Goal: Obtain resource: Download file/media

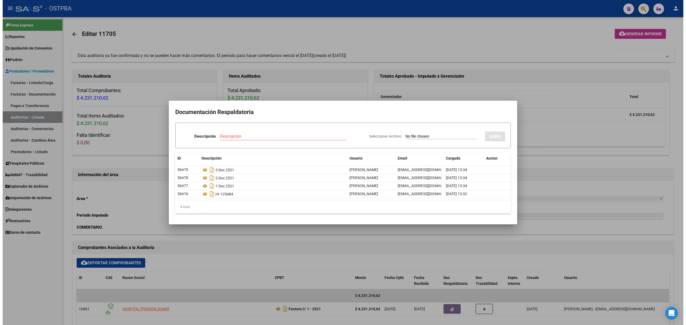
scroll to position [178, 0]
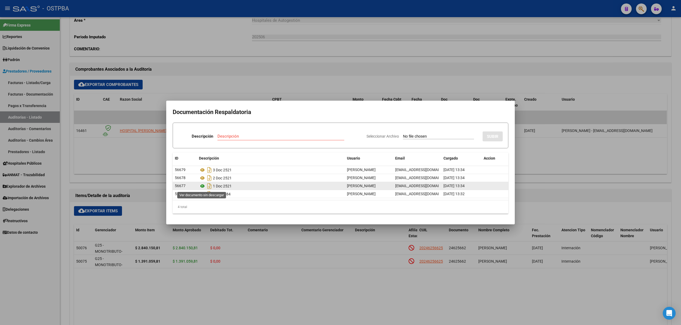
click at [203, 185] on icon at bounding box center [202, 186] width 7 height 6
click at [26, 116] on div at bounding box center [340, 162] width 681 height 325
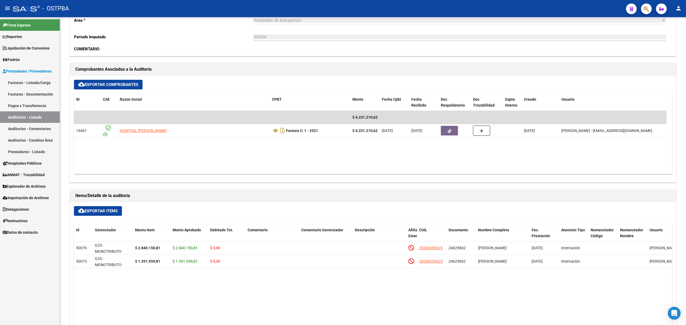
click at [26, 116] on link "Auditorías - Listado" at bounding box center [30, 117] width 60 height 12
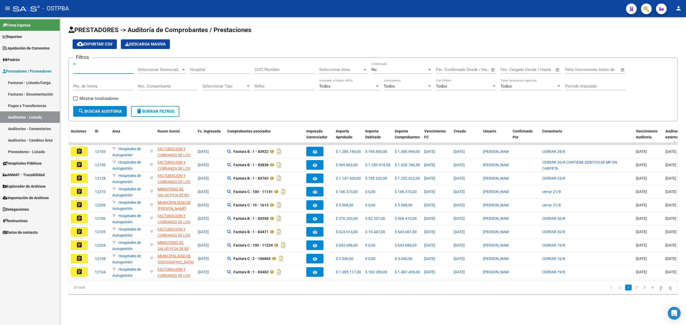
click at [80, 70] on input "Id" at bounding box center [103, 69] width 61 height 5
type input "11706"
click at [393, 69] on div "No" at bounding box center [399, 69] width 56 height 5
drag, startPoint x: 383, startPoint y: 56, endPoint x: 375, endPoint y: 61, distance: 9.1
click at [382, 57] on span "Si" at bounding box center [401, 58] width 61 height 12
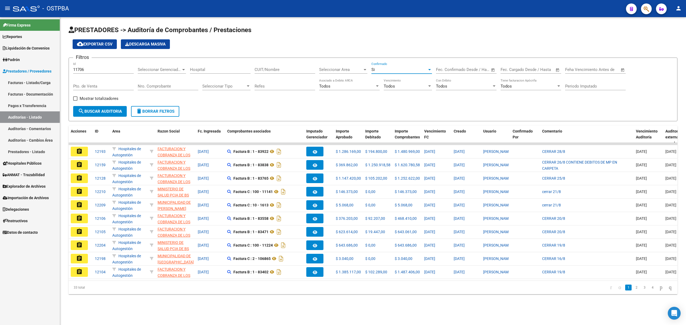
click at [93, 114] on span "search Buscar Auditoria" at bounding box center [100, 111] width 44 height 5
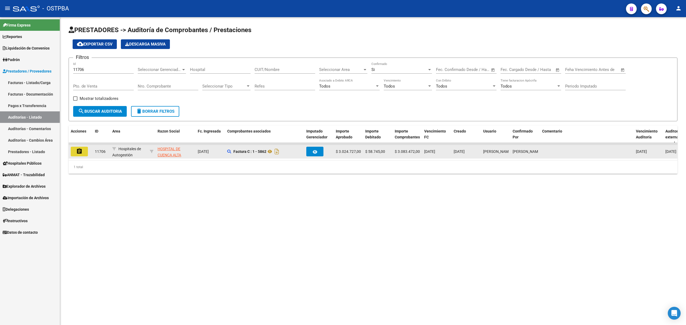
click at [78, 149] on mat-icon "assignment" at bounding box center [79, 151] width 6 height 6
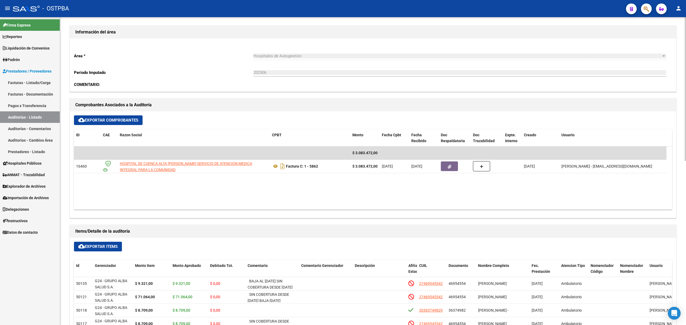
scroll to position [214, 0]
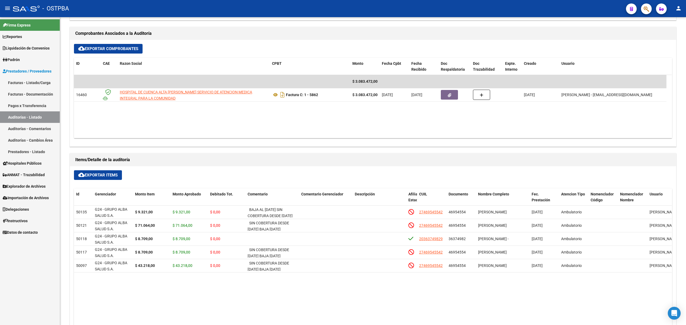
click at [26, 119] on link "Auditorías - Listado" at bounding box center [30, 117] width 60 height 12
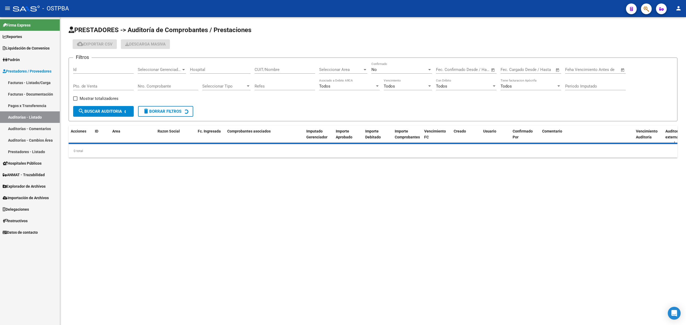
click at [78, 70] on input "Id" at bounding box center [103, 69] width 61 height 5
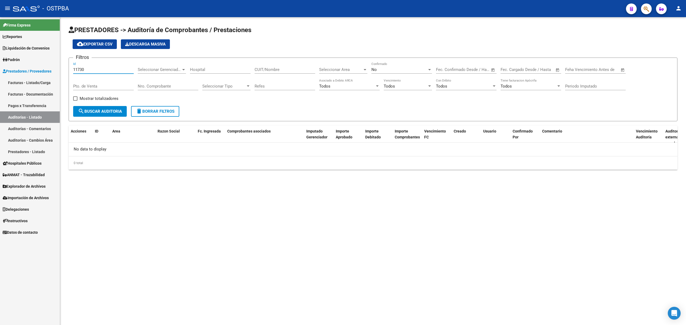
type input "11730"
click at [377, 68] on div "No" at bounding box center [399, 69] width 56 height 5
click at [377, 58] on span "Si" at bounding box center [401, 58] width 61 height 12
click at [97, 111] on span "search Buscar Auditoria" at bounding box center [100, 111] width 44 height 5
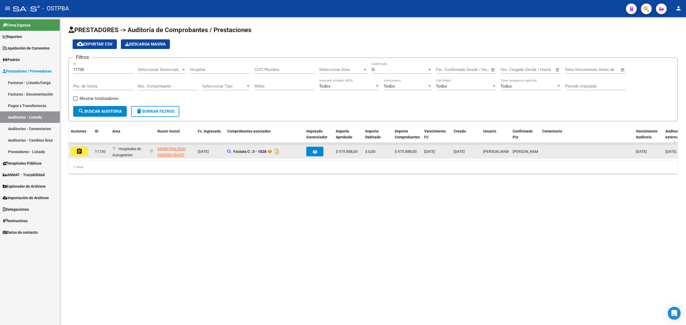
click at [75, 151] on button "assignment" at bounding box center [79, 152] width 17 height 10
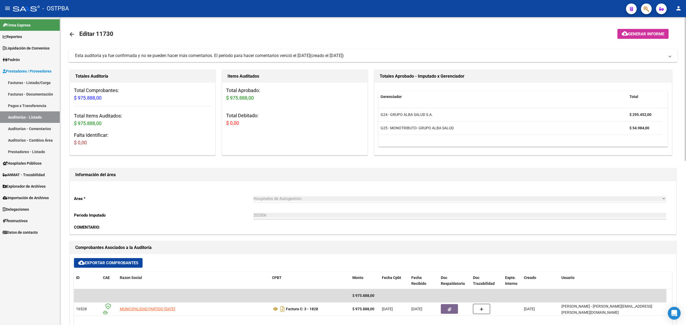
scroll to position [178, 0]
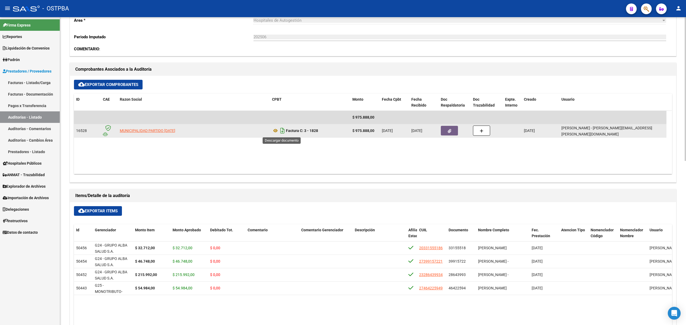
click at [283, 131] on icon "Descargar documento" at bounding box center [282, 130] width 7 height 9
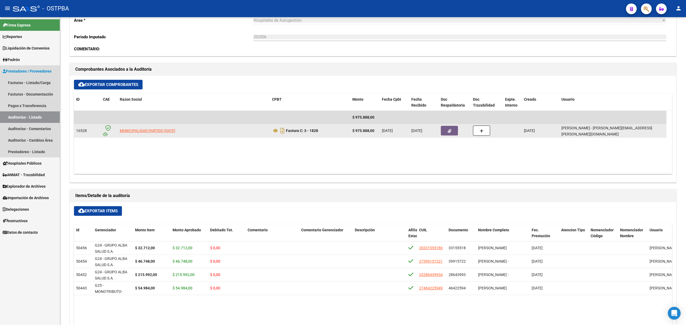
click at [24, 116] on link "Auditorías - Listado" at bounding box center [30, 117] width 60 height 12
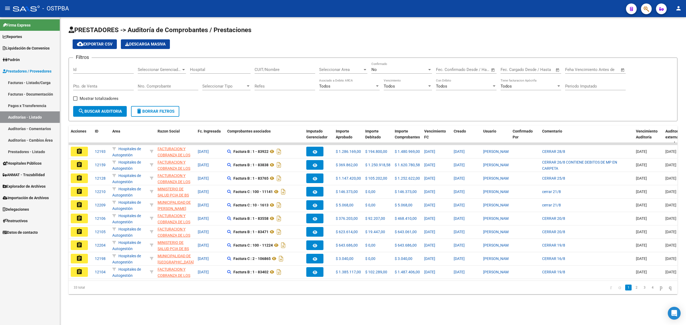
click at [95, 66] on div "Id" at bounding box center [103, 68] width 61 height 12
type input "11706"
click at [390, 71] on div "No" at bounding box center [399, 69] width 56 height 5
drag, startPoint x: 377, startPoint y: 57, endPoint x: 362, endPoint y: 65, distance: 17.7
click at [373, 59] on span "Si" at bounding box center [401, 58] width 61 height 12
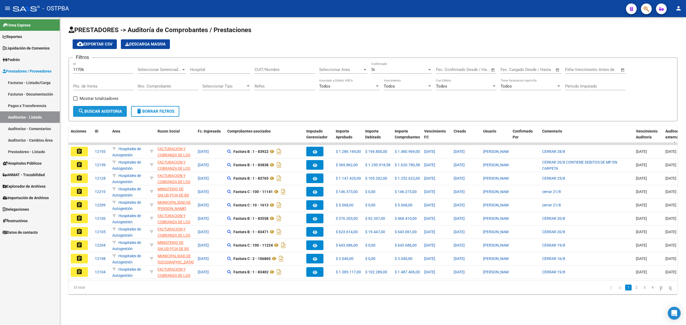
click at [86, 109] on span "search Buscar Auditoria" at bounding box center [100, 111] width 44 height 5
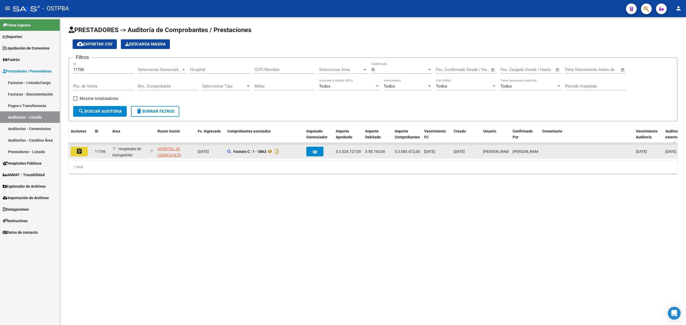
click at [78, 153] on mat-icon "assignment" at bounding box center [79, 151] width 6 height 6
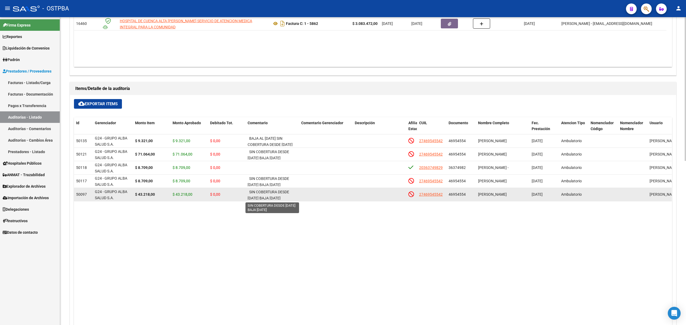
scroll to position [214, 0]
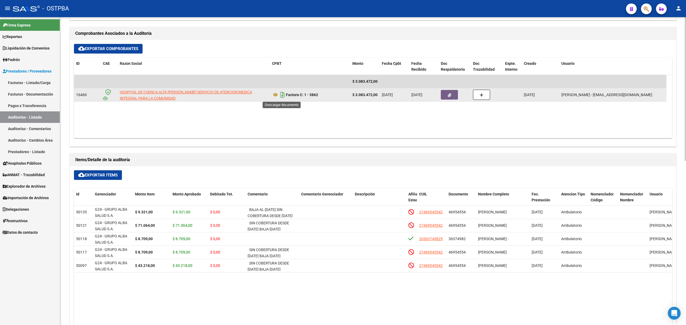
click at [284, 97] on icon "Descargar documento" at bounding box center [282, 95] width 7 height 9
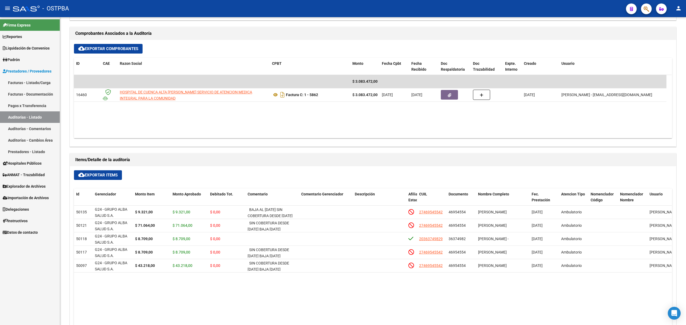
click at [22, 115] on link "Auditorías - Listado" at bounding box center [30, 117] width 60 height 12
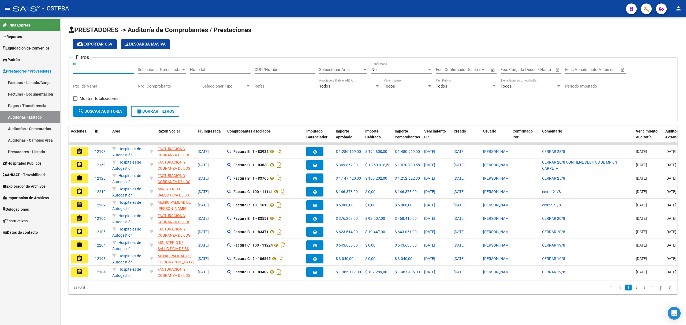
click at [91, 70] on input "Id" at bounding box center [103, 69] width 61 height 5
type input "11718"
click at [402, 67] on div "No Confirmado" at bounding box center [401, 68] width 61 height 12
click at [381, 52] on span "Si" at bounding box center [401, 58] width 61 height 12
click at [88, 111] on span "search Buscar Auditoria" at bounding box center [100, 111] width 44 height 5
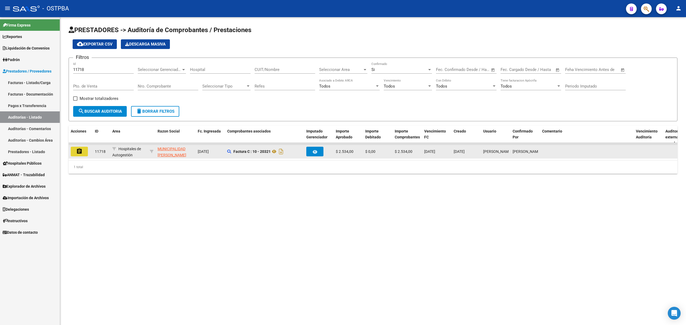
click at [76, 153] on button "assignment" at bounding box center [79, 152] width 17 height 10
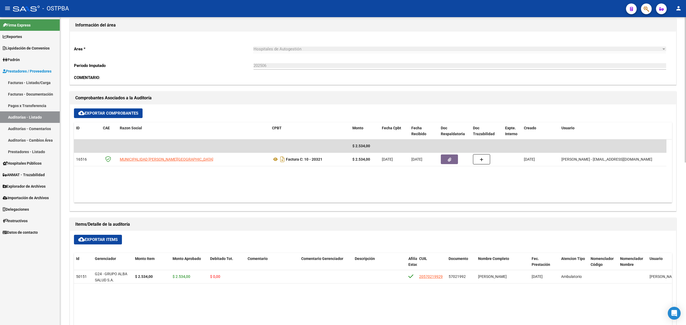
scroll to position [178, 0]
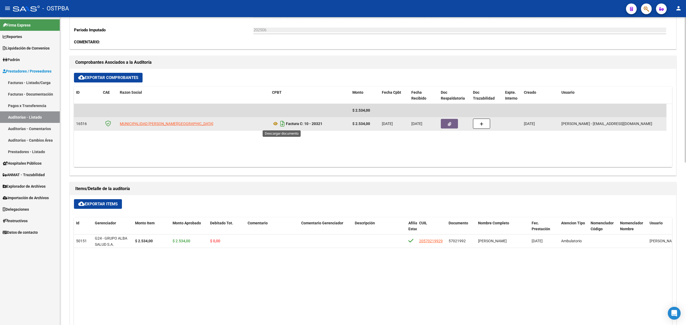
click at [282, 124] on icon "Descargar documento" at bounding box center [282, 123] width 7 height 9
click at [35, 115] on link "Auditorías - Listado" at bounding box center [30, 117] width 60 height 12
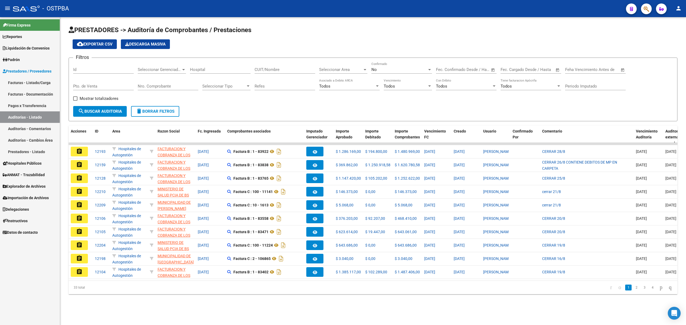
click at [83, 66] on div "Id" at bounding box center [103, 68] width 61 height 12
type input "11788"
click at [387, 70] on div "No" at bounding box center [399, 69] width 56 height 5
drag, startPoint x: 376, startPoint y: 57, endPoint x: 359, endPoint y: 66, distance: 19.2
click at [376, 57] on span "Si" at bounding box center [401, 58] width 61 height 12
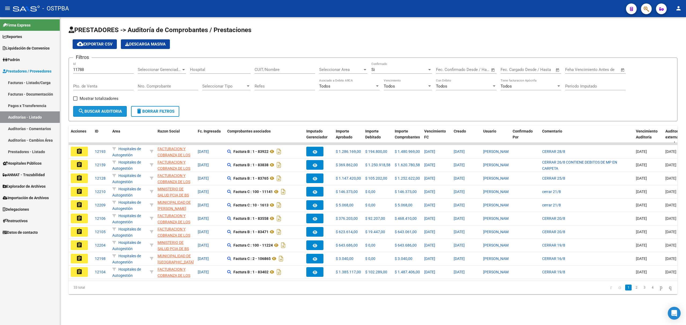
click at [93, 109] on span "search Buscar Auditoria" at bounding box center [100, 111] width 44 height 5
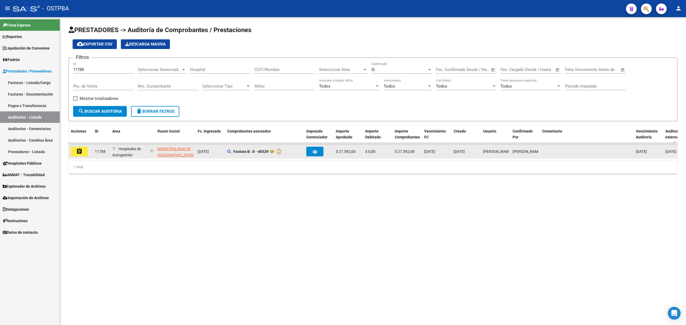
click at [79, 151] on mat-icon "assignment" at bounding box center [79, 151] width 6 height 6
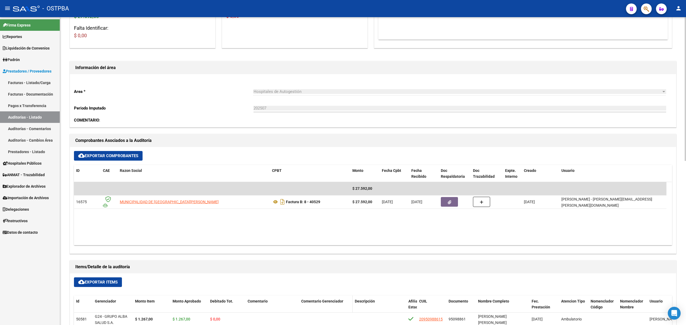
scroll to position [143, 0]
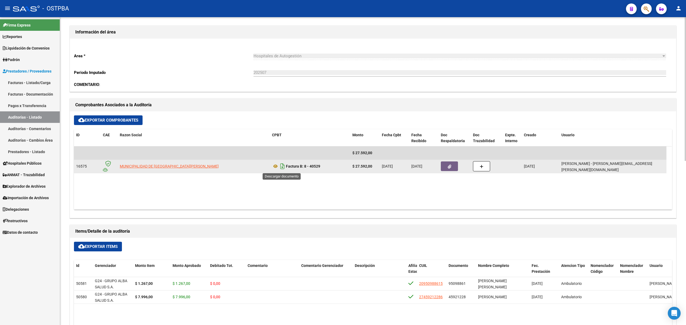
click at [283, 168] on icon "Descargar documento" at bounding box center [282, 166] width 7 height 9
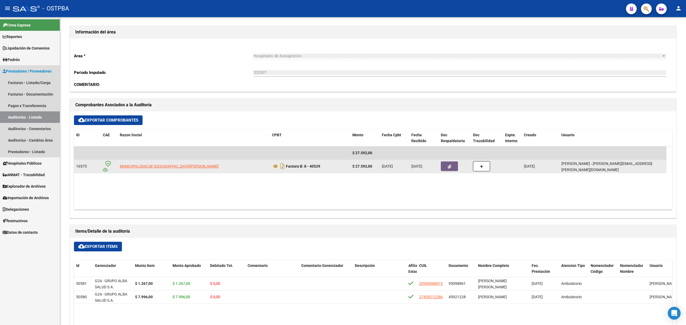
click at [25, 115] on link "Auditorías - Listado" at bounding box center [30, 117] width 60 height 12
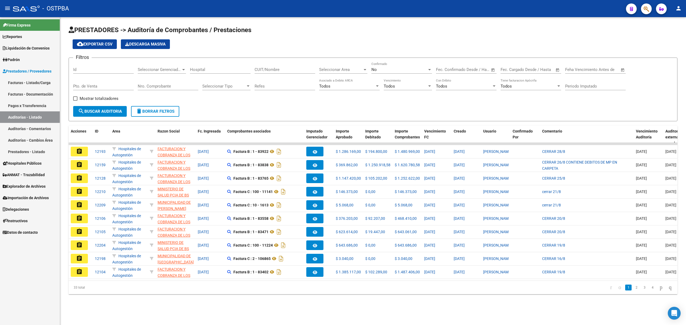
click at [84, 68] on input "Id" at bounding box center [103, 69] width 61 height 5
type input "11730"
click at [398, 68] on div "No" at bounding box center [399, 69] width 56 height 5
drag, startPoint x: 386, startPoint y: 55, endPoint x: 237, endPoint y: 81, distance: 151.0
click at [379, 55] on span "Si" at bounding box center [401, 58] width 61 height 12
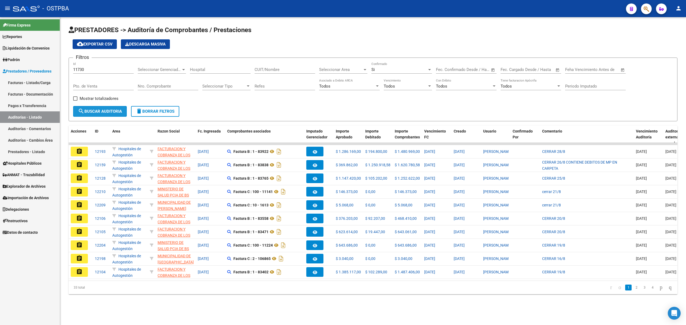
click at [91, 112] on span "search Buscar Auditoria" at bounding box center [100, 111] width 44 height 5
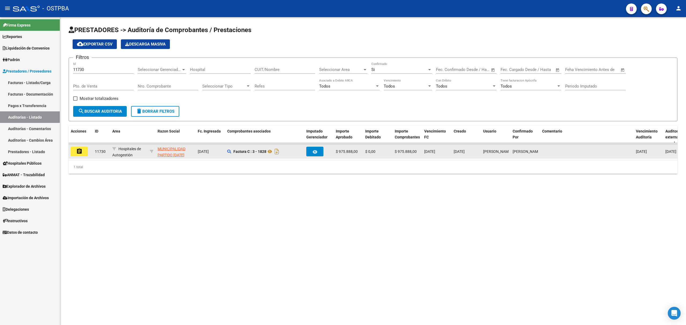
click at [76, 152] on mat-icon "assignment" at bounding box center [79, 151] width 6 height 6
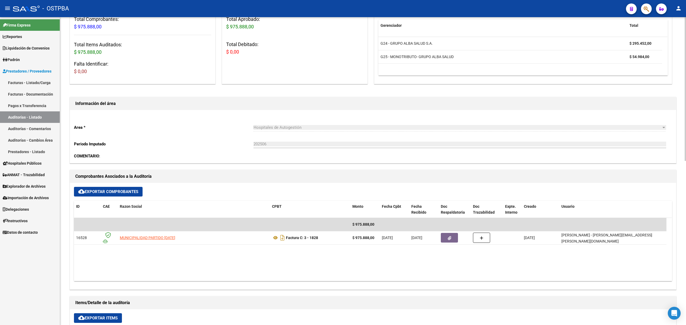
scroll to position [36, 0]
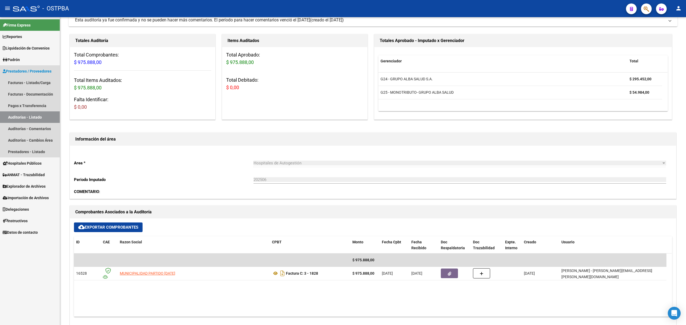
click at [23, 117] on link "Auditorías - Listado" at bounding box center [30, 117] width 60 height 12
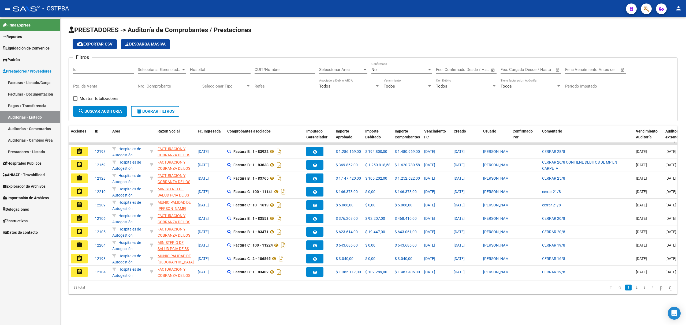
click at [92, 74] on div "Id" at bounding box center [103, 70] width 61 height 17
click at [73, 69] on input "Id" at bounding box center [103, 69] width 61 height 5
type input "11788"
click at [395, 71] on div "No" at bounding box center [399, 69] width 56 height 5
drag, startPoint x: 382, startPoint y: 58, endPoint x: 318, endPoint y: 94, distance: 72.6
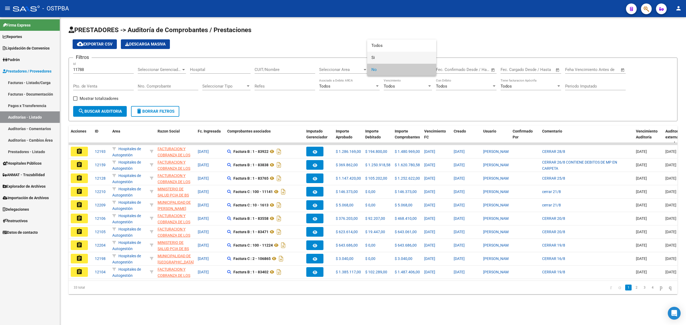
click at [380, 58] on span "Si" at bounding box center [401, 58] width 61 height 12
click at [106, 113] on span "search Buscar Auditoria" at bounding box center [100, 111] width 44 height 5
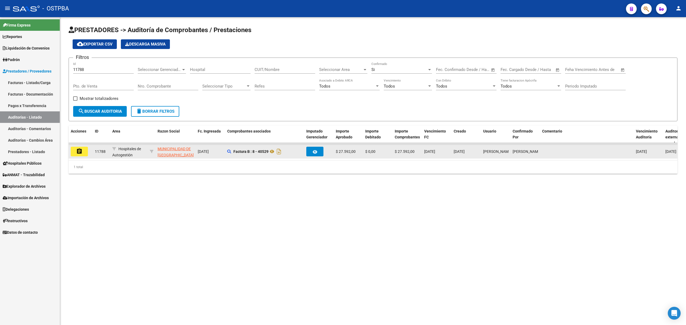
click at [80, 149] on mat-icon "assignment" at bounding box center [79, 151] width 6 height 6
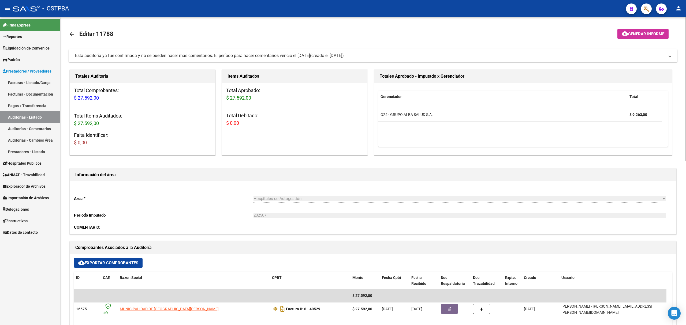
scroll to position [178, 0]
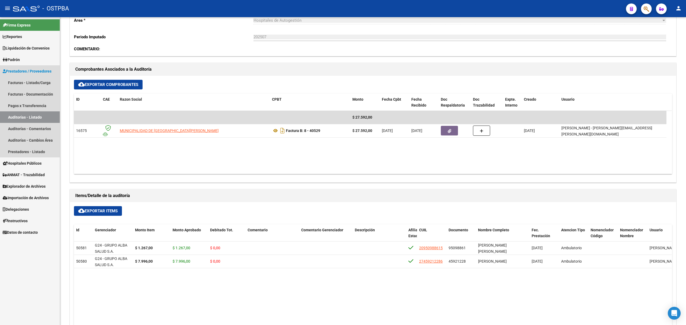
click at [39, 116] on link "Auditorías - Listado" at bounding box center [30, 117] width 60 height 12
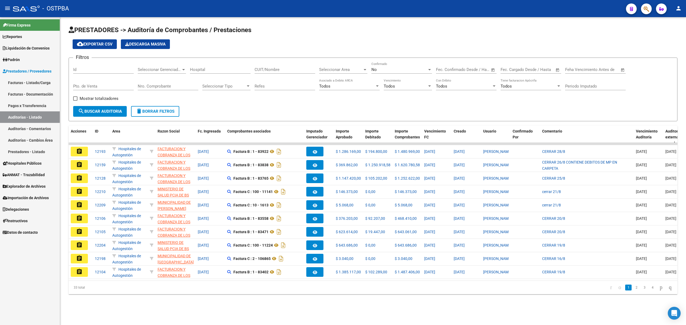
click at [72, 67] on form "Filtros Id Seleccionar Gerenciador Seleccionar Gerenciador Hospital CUIT/Nombre…" at bounding box center [373, 90] width 609 height 64
click at [73, 71] on input "Id" at bounding box center [103, 69] width 61 height 5
type input "11071"
click at [392, 72] on div "No Confirmado" at bounding box center [401, 68] width 61 height 12
click at [386, 58] on span "Si" at bounding box center [401, 58] width 61 height 12
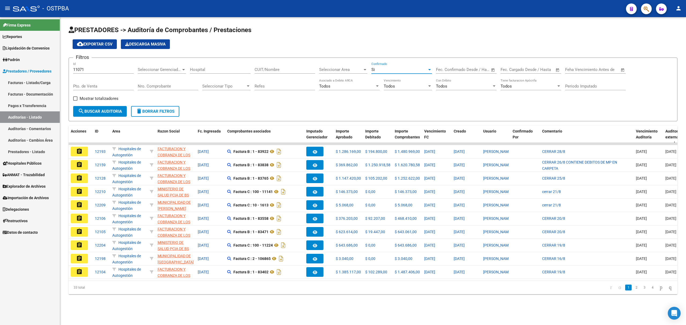
click at [110, 111] on span "search Buscar Auditoria" at bounding box center [100, 111] width 44 height 5
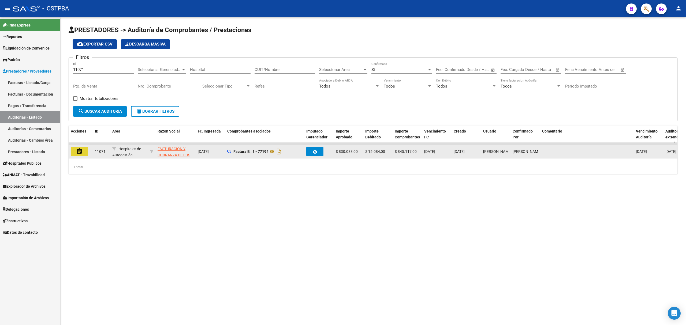
click at [78, 152] on mat-icon "assignment" at bounding box center [79, 151] width 6 height 6
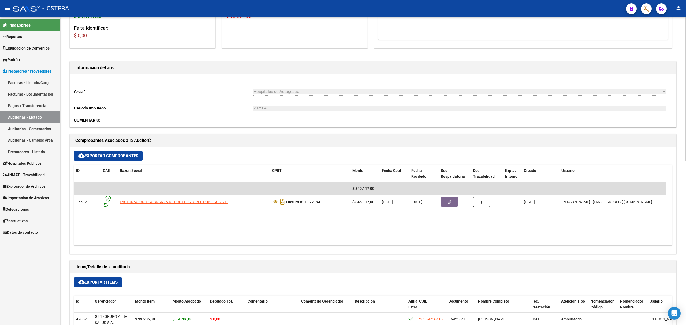
scroll to position [214, 0]
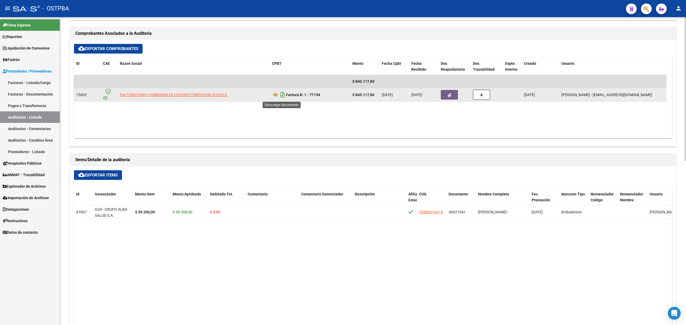
click at [282, 94] on icon "Descargar documento" at bounding box center [282, 95] width 7 height 9
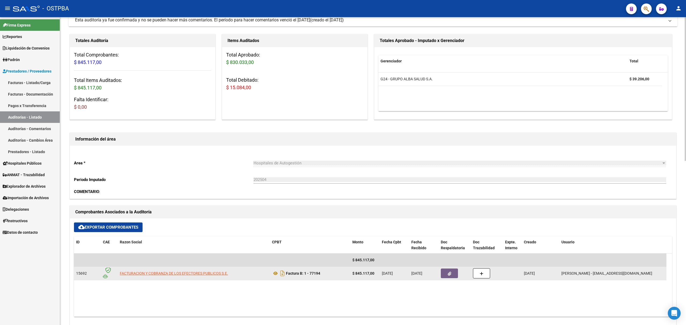
scroll to position [0, 0]
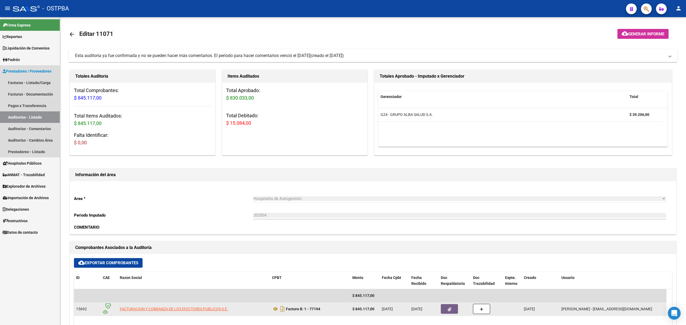
click at [33, 115] on link "Auditorías - Listado" at bounding box center [30, 117] width 60 height 12
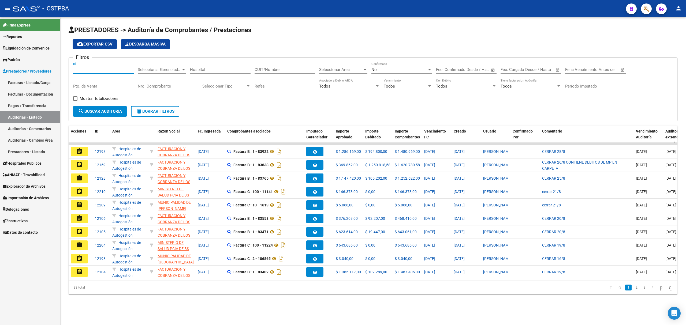
click at [74, 70] on input "Id" at bounding box center [103, 69] width 61 height 5
type input "11086"
click at [371, 71] on span "No" at bounding box center [373, 69] width 5 height 5
click at [375, 59] on span "Si" at bounding box center [401, 58] width 61 height 12
click at [98, 111] on span "search Buscar Auditoria" at bounding box center [100, 111] width 44 height 5
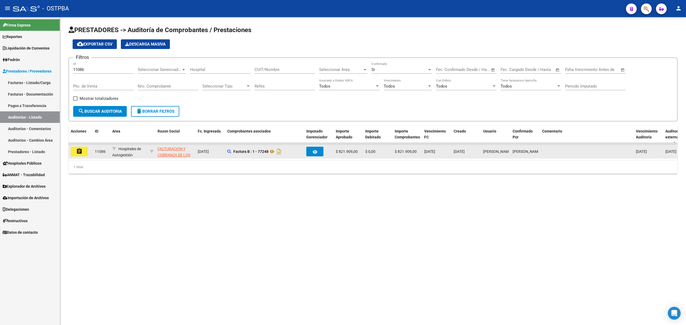
click at [80, 153] on mat-icon "assignment" at bounding box center [79, 151] width 6 height 6
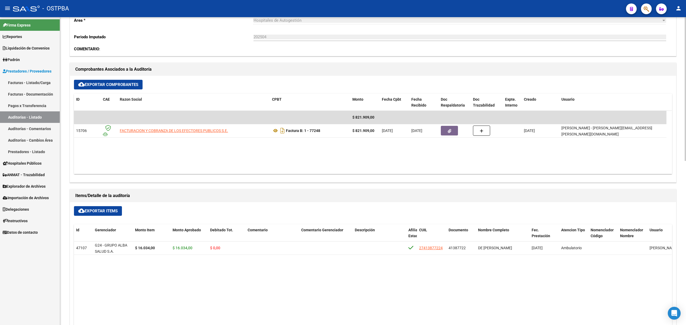
scroll to position [214, 0]
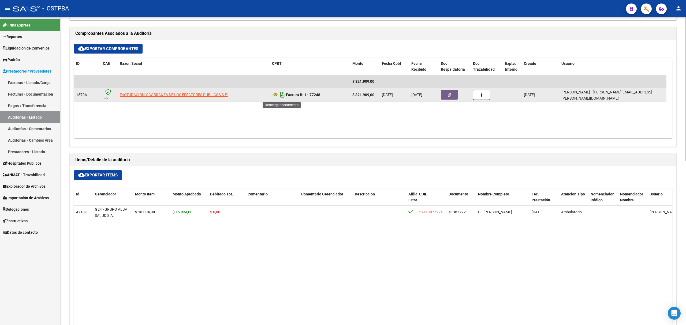
click at [279, 95] on icon "Descargar documento" at bounding box center [282, 95] width 7 height 9
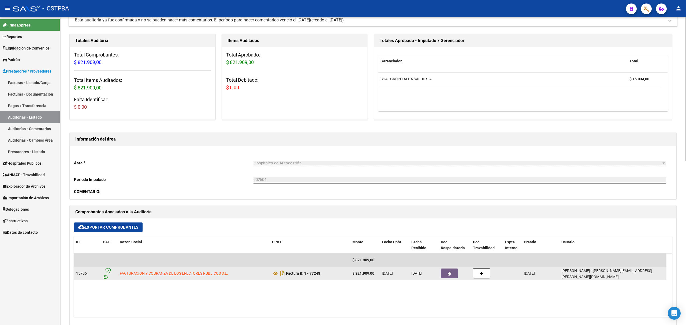
scroll to position [0, 0]
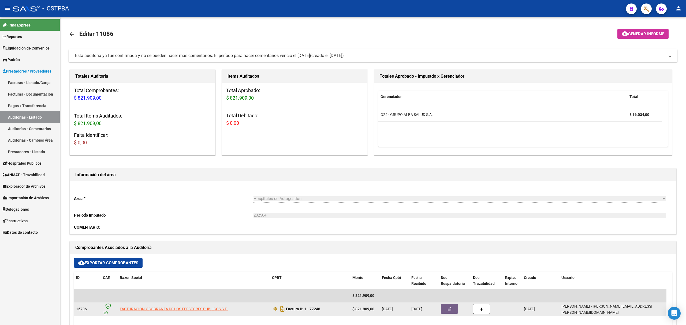
click at [30, 117] on link "Auditorías - Listado" at bounding box center [30, 117] width 60 height 12
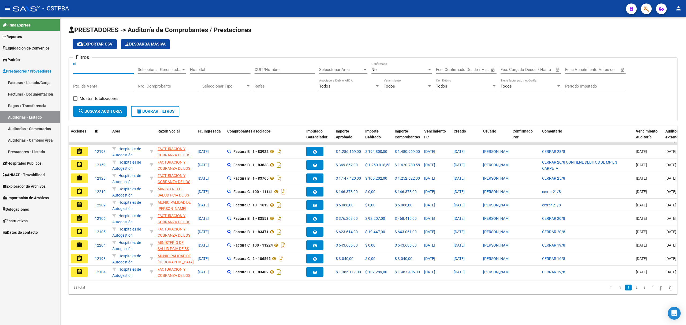
click at [75, 69] on input "Id" at bounding box center [103, 69] width 61 height 5
type input "11131"
click at [396, 68] on div "No" at bounding box center [399, 69] width 56 height 5
drag, startPoint x: 380, startPoint y: 58, endPoint x: 365, endPoint y: 64, distance: 15.6
click at [378, 58] on span "Si" at bounding box center [401, 58] width 61 height 12
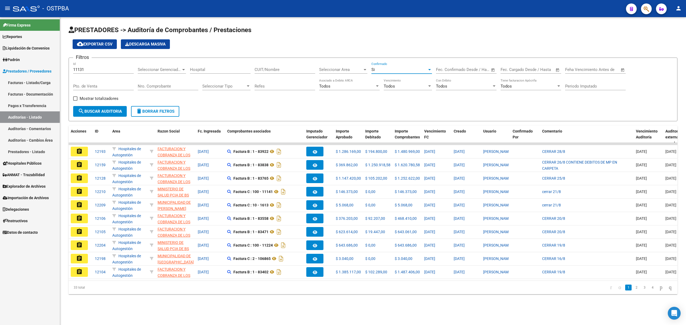
click at [104, 114] on button "search Buscar Auditoria" at bounding box center [100, 111] width 54 height 11
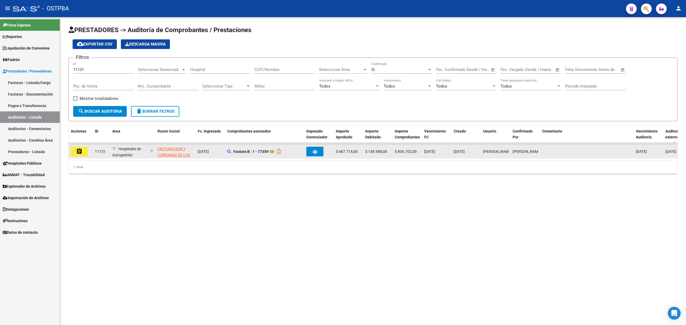
click at [78, 154] on mat-icon "assignment" at bounding box center [79, 151] width 6 height 6
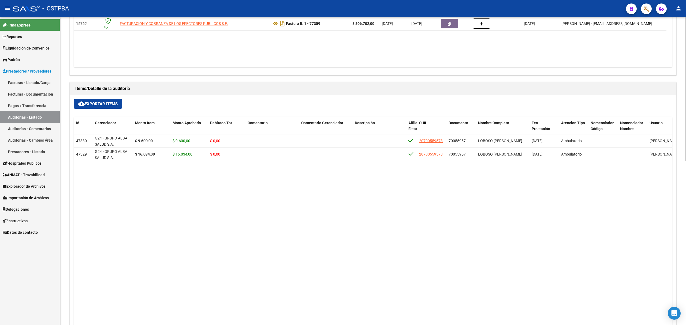
scroll to position [178, 0]
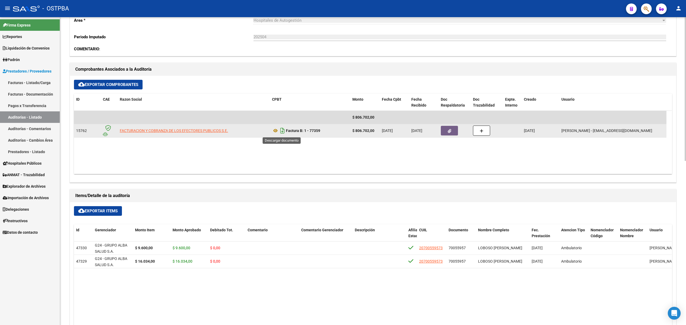
click at [283, 131] on icon "Descargar documento" at bounding box center [282, 130] width 7 height 9
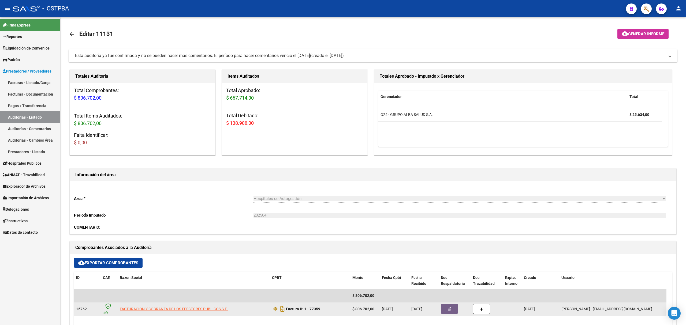
click at [29, 114] on link "Auditorías - Listado" at bounding box center [30, 117] width 60 height 12
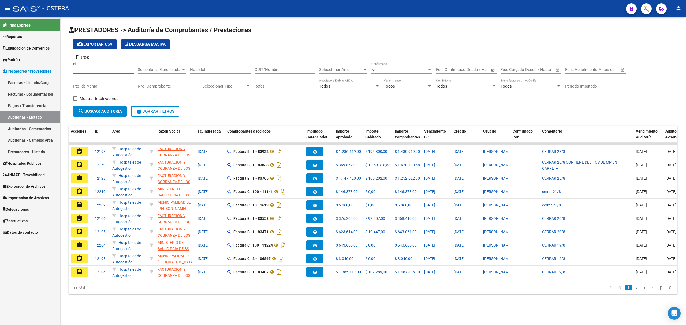
click at [73, 69] on input "Id" at bounding box center [103, 69] width 61 height 5
type input "11155"
click at [394, 71] on div "No" at bounding box center [399, 69] width 56 height 5
drag, startPoint x: 383, startPoint y: 60, endPoint x: 365, endPoint y: 83, distance: 28.8
click at [382, 59] on span "Si" at bounding box center [401, 58] width 61 height 12
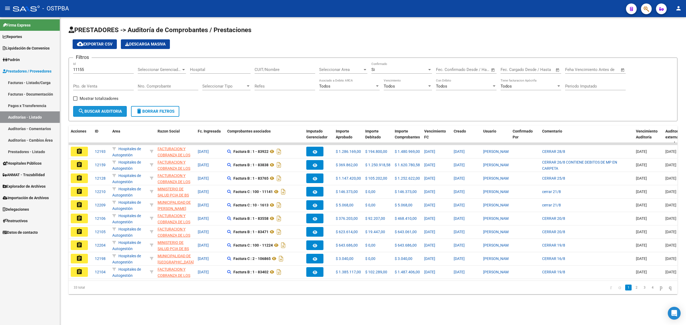
click at [90, 109] on span "search Buscar Auditoria" at bounding box center [100, 111] width 44 height 5
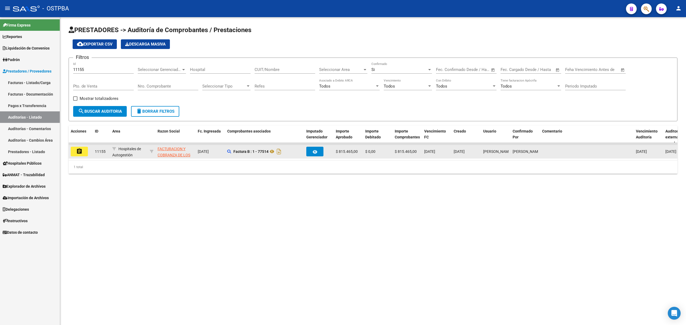
click at [79, 151] on mat-icon "assignment" at bounding box center [79, 151] width 6 height 6
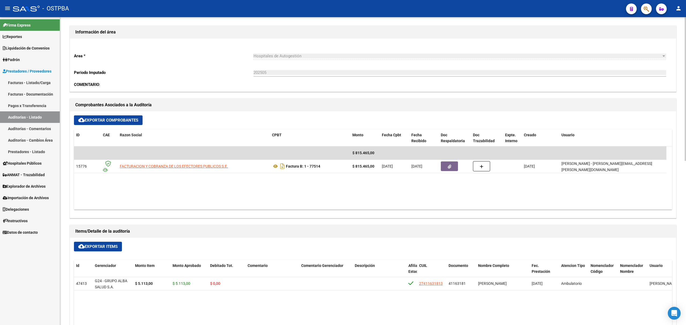
scroll to position [178, 0]
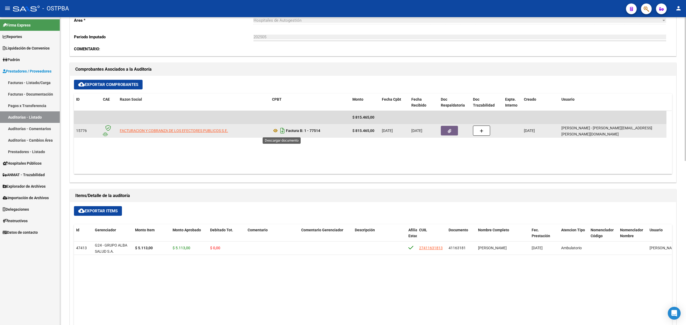
click at [283, 133] on icon "Descargar documento" at bounding box center [282, 130] width 7 height 9
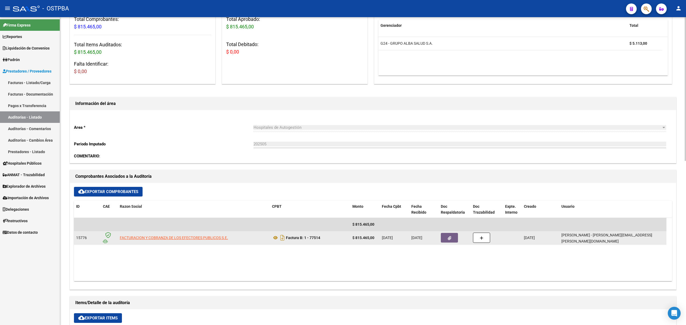
scroll to position [0, 0]
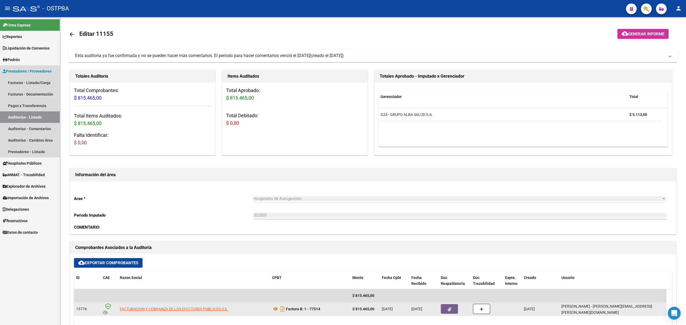
click at [26, 117] on link "Auditorías - Listado" at bounding box center [30, 117] width 60 height 12
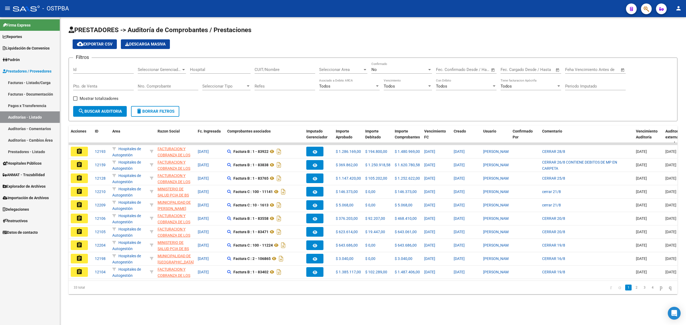
click at [75, 68] on input "Id" at bounding box center [103, 69] width 61 height 5
type input "11168"
click at [377, 71] on div "No" at bounding box center [399, 69] width 56 height 5
drag, startPoint x: 379, startPoint y: 59, endPoint x: 227, endPoint y: 126, distance: 166.2
click at [378, 59] on span "Si" at bounding box center [401, 58] width 61 height 12
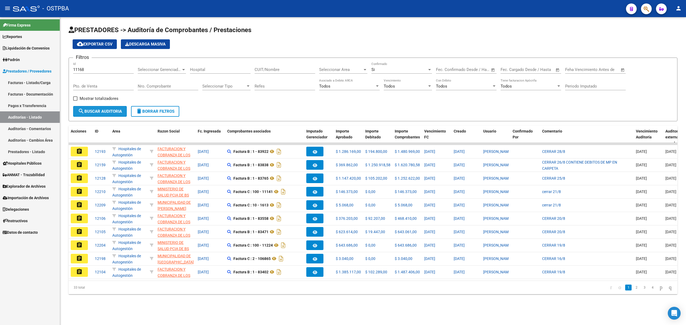
click at [107, 107] on button "search Buscar Auditoria" at bounding box center [100, 111] width 54 height 11
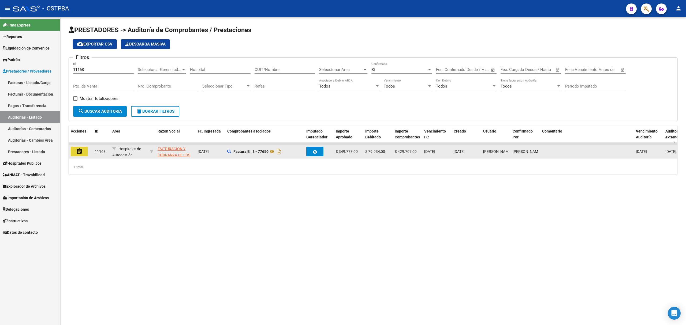
click at [79, 151] on mat-icon "assignment" at bounding box center [79, 151] width 6 height 6
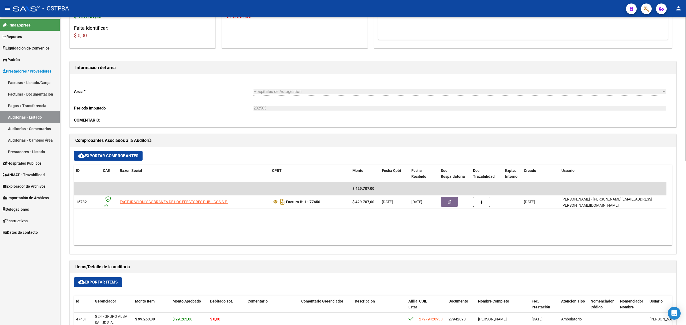
scroll to position [214, 0]
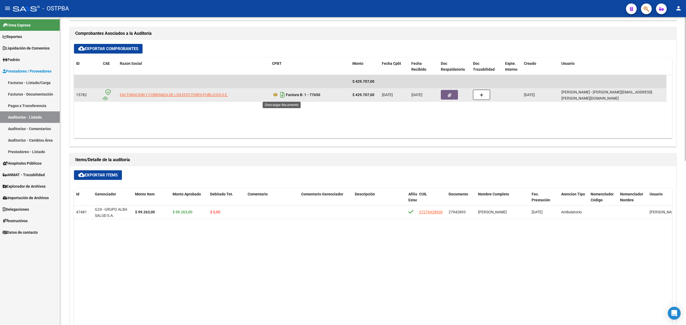
click at [282, 95] on icon "Descargar documento" at bounding box center [282, 95] width 7 height 9
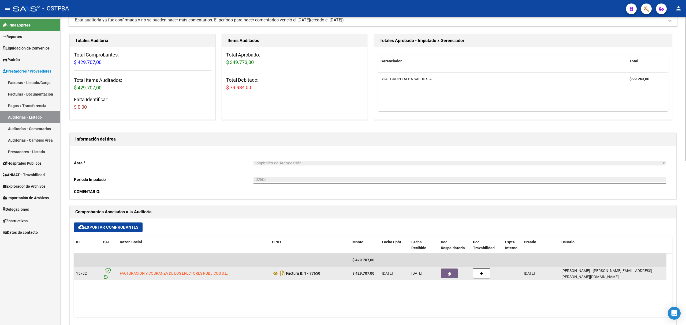
scroll to position [0, 0]
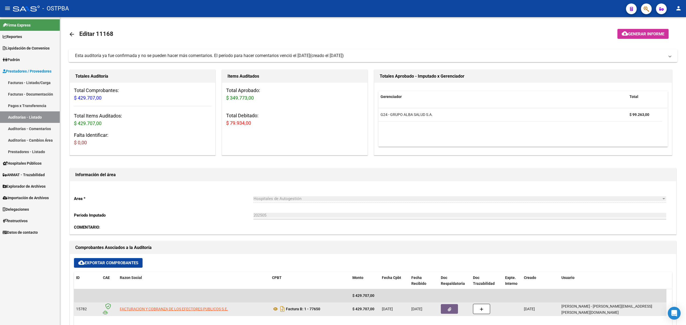
click at [18, 115] on link "Auditorías - Listado" at bounding box center [30, 117] width 60 height 12
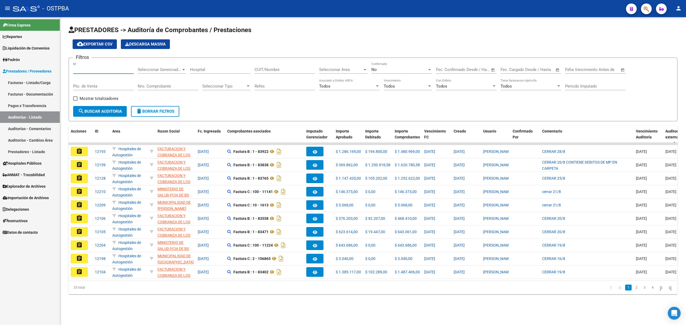
click at [73, 70] on input "Id" at bounding box center [103, 69] width 61 height 5
type input "11212"
click at [390, 67] on div "No" at bounding box center [399, 69] width 56 height 5
click at [379, 59] on span "Si" at bounding box center [401, 58] width 61 height 12
click at [100, 113] on span "search Buscar Auditoria" at bounding box center [100, 111] width 44 height 5
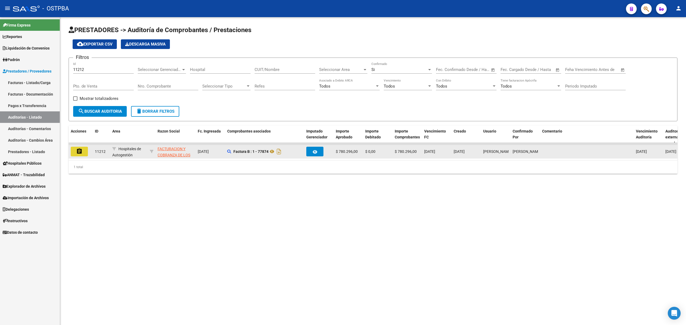
click at [75, 151] on button "assignment" at bounding box center [79, 152] width 17 height 10
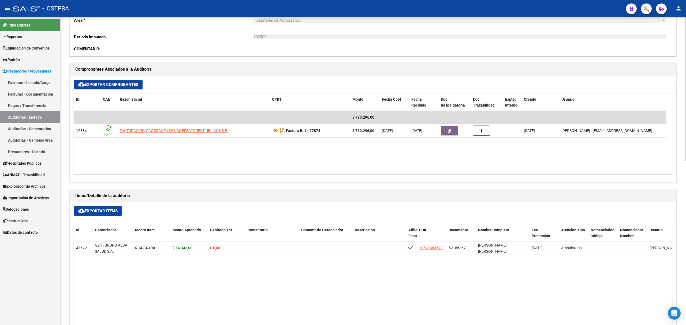
scroll to position [214, 0]
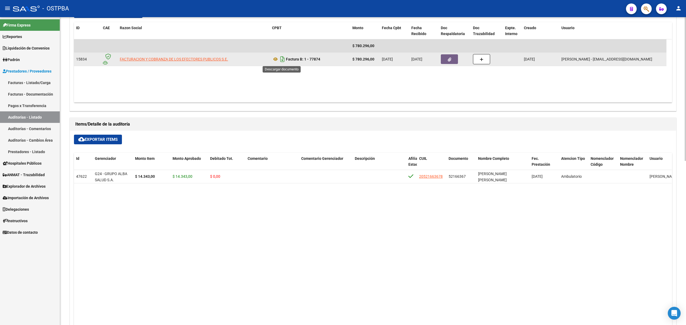
click at [281, 59] on icon "Descargar documento" at bounding box center [282, 59] width 7 height 9
click at [29, 117] on link "Auditorías - Listado" at bounding box center [30, 117] width 60 height 12
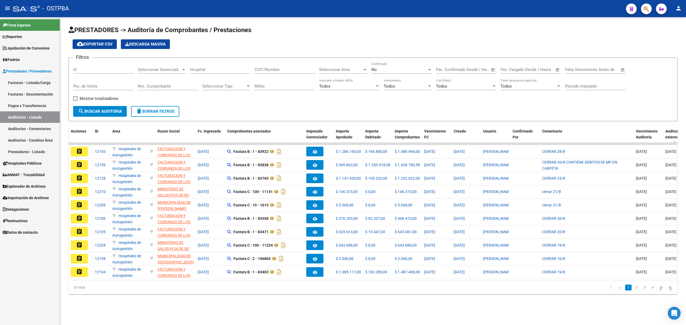
click at [77, 64] on div "Id" at bounding box center [103, 68] width 61 height 12
type input "11214"
click at [390, 68] on div "No" at bounding box center [399, 69] width 56 height 5
click at [384, 59] on span "Si" at bounding box center [401, 58] width 61 height 12
click at [108, 113] on span "search Buscar Auditoria" at bounding box center [100, 111] width 44 height 5
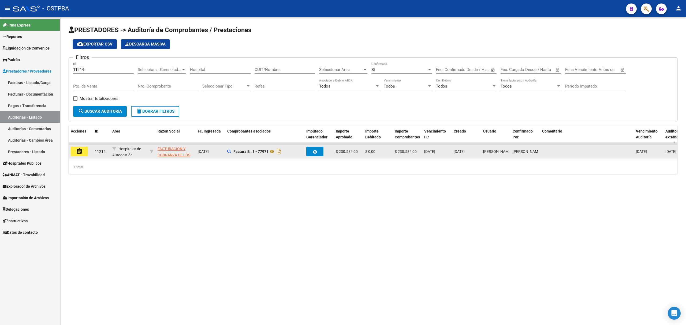
click at [78, 150] on mat-icon "assignment" at bounding box center [79, 151] width 6 height 6
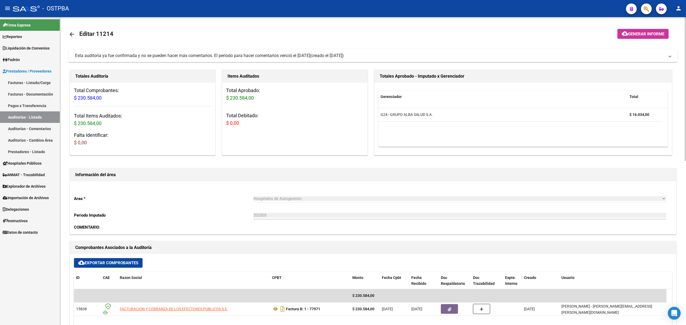
scroll to position [214, 0]
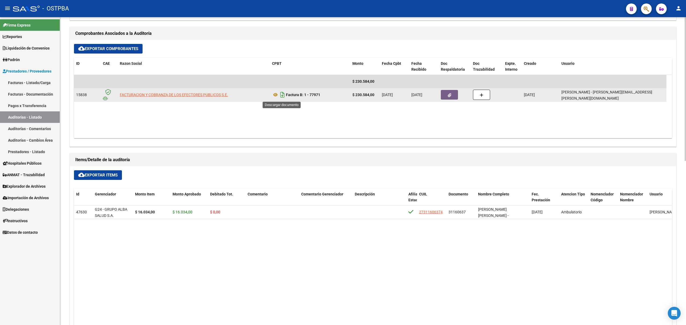
click at [279, 97] on icon "Descargar documento" at bounding box center [282, 95] width 7 height 9
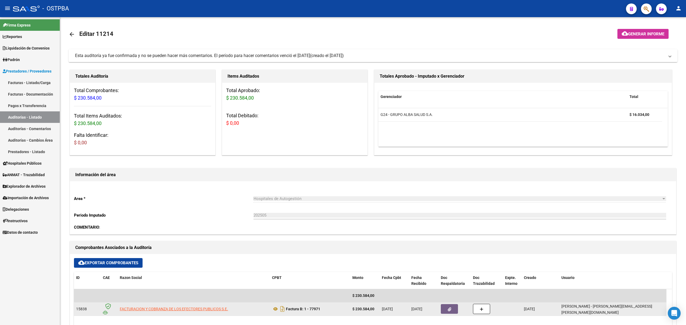
click at [25, 121] on link "Auditorías - Listado" at bounding box center [30, 117] width 60 height 12
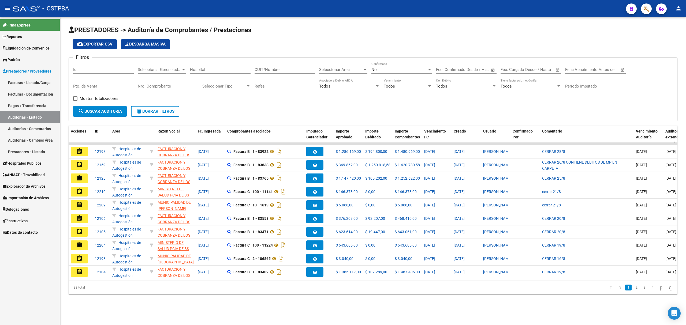
click at [73, 67] on input "Id" at bounding box center [103, 69] width 61 height 5
type input "11228"
click at [397, 69] on div "No" at bounding box center [399, 69] width 56 height 5
drag, startPoint x: 388, startPoint y: 59, endPoint x: 382, endPoint y: 72, distance: 14.5
click at [388, 59] on span "Si" at bounding box center [401, 58] width 61 height 12
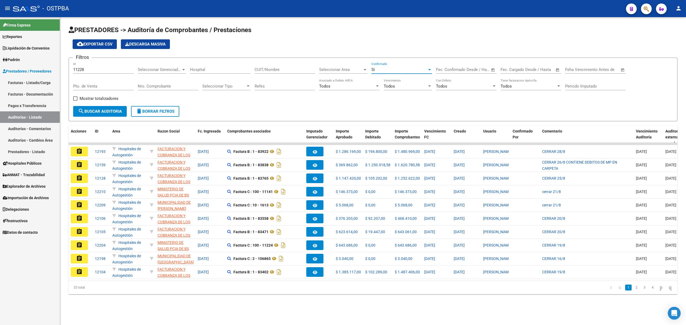
click at [98, 111] on span "search Buscar Auditoria" at bounding box center [100, 111] width 44 height 5
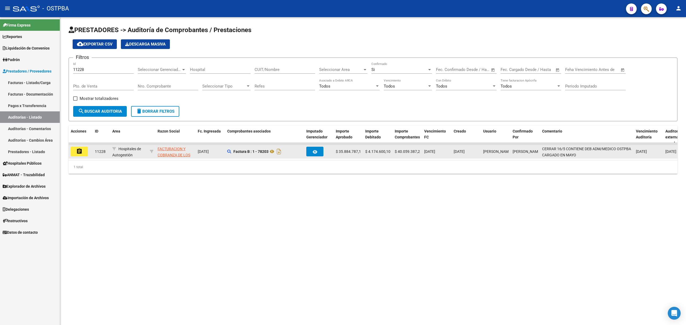
click at [76, 152] on mat-icon "assignment" at bounding box center [79, 151] width 6 height 6
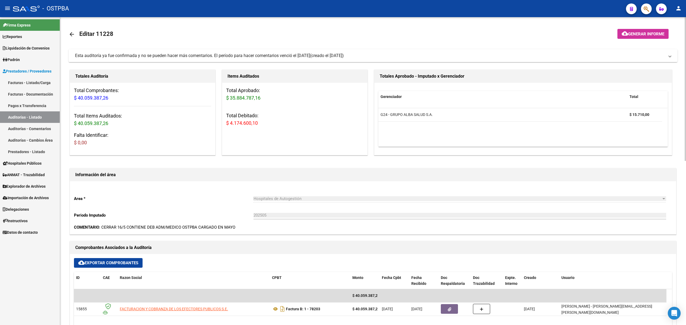
scroll to position [178, 0]
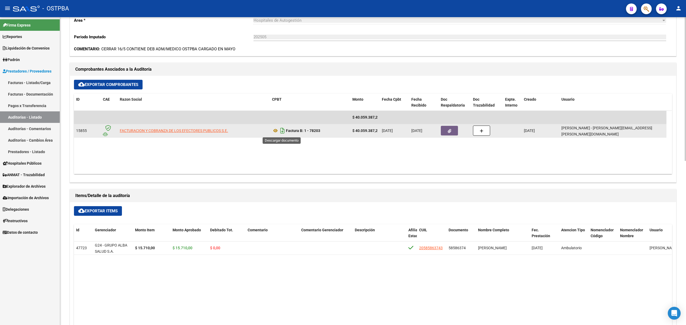
click at [280, 132] on icon "Descargar documento" at bounding box center [282, 130] width 7 height 9
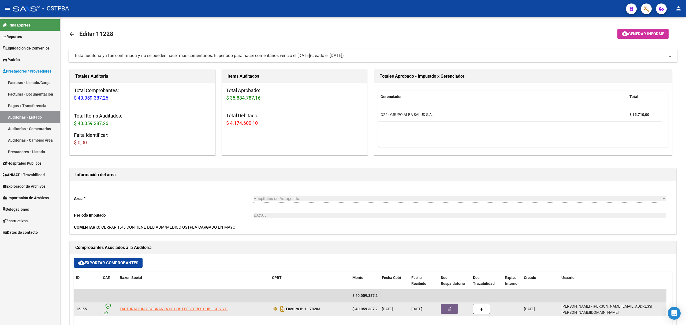
drag, startPoint x: 13, startPoint y: 118, endPoint x: 15, endPoint y: 121, distance: 3.4
click at [13, 118] on link "Auditorías - Listado" at bounding box center [30, 117] width 60 height 12
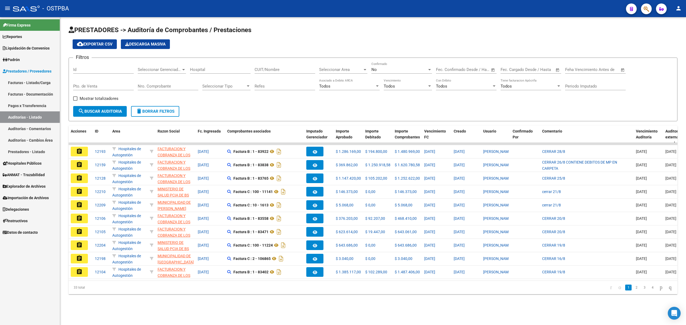
click at [75, 68] on input "Id" at bounding box center [103, 69] width 61 height 5
type input "11259"
click at [390, 69] on div "No" at bounding box center [399, 69] width 56 height 5
click at [380, 58] on span "Si" at bounding box center [401, 58] width 61 height 12
click at [102, 108] on button "search Buscar Auditoria" at bounding box center [100, 111] width 54 height 11
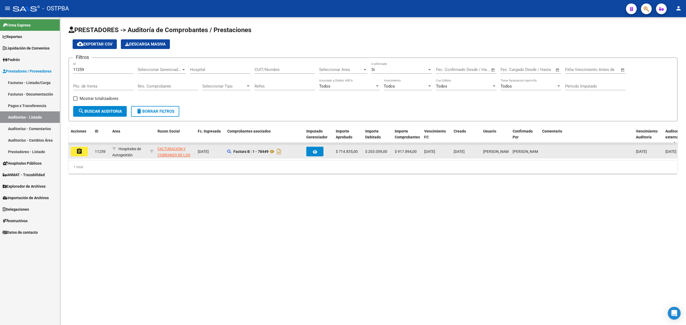
click at [79, 150] on mat-icon "assignment" at bounding box center [79, 151] width 6 height 6
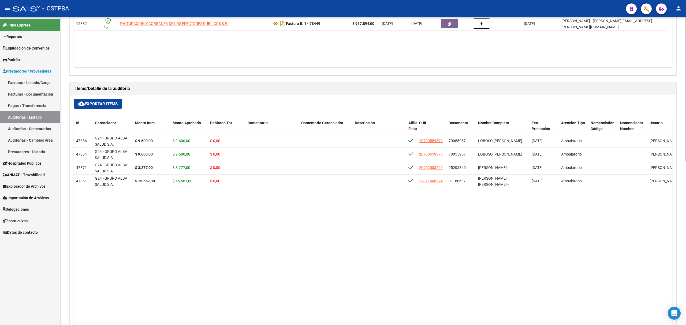
scroll to position [107, 0]
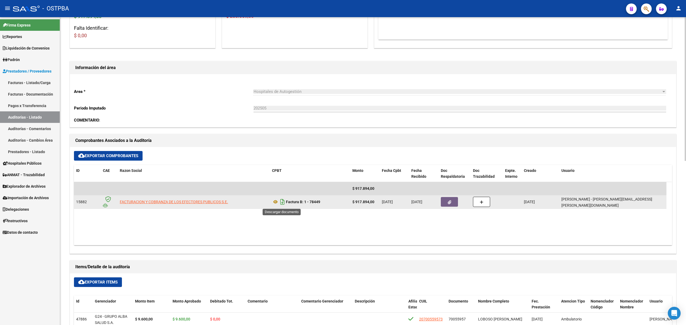
click at [282, 204] on icon "Descargar documento" at bounding box center [282, 202] width 7 height 9
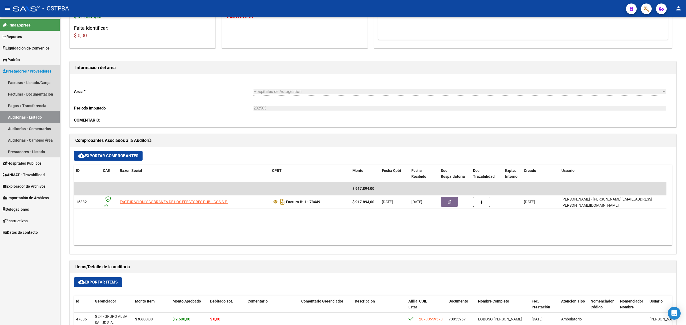
click at [32, 120] on link "Auditorías - Listado" at bounding box center [30, 117] width 60 height 12
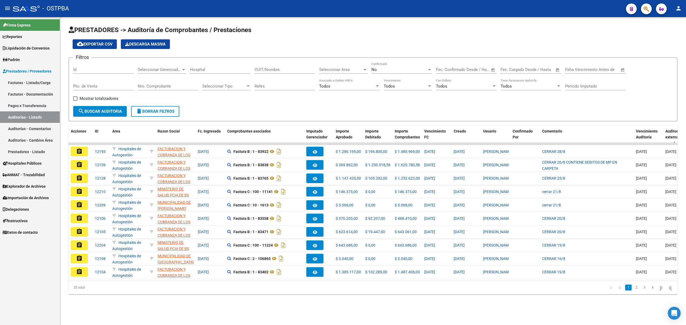
click at [86, 67] on div "Id" at bounding box center [103, 68] width 61 height 12
type input "11275"
click at [383, 68] on div "No" at bounding box center [399, 69] width 56 height 5
drag, startPoint x: 376, startPoint y: 59, endPoint x: 178, endPoint y: 109, distance: 204.6
click at [375, 59] on span "Si" at bounding box center [401, 58] width 61 height 12
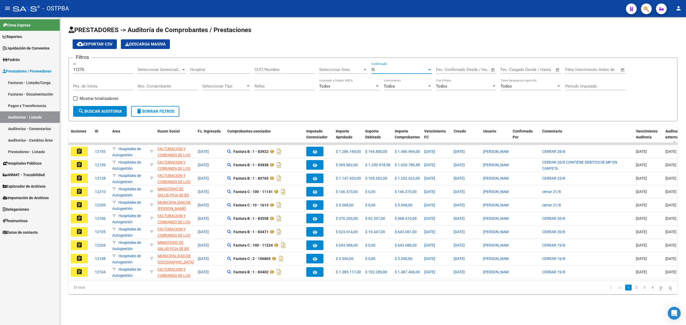
click at [99, 110] on span "search Buscar Auditoria" at bounding box center [100, 111] width 44 height 5
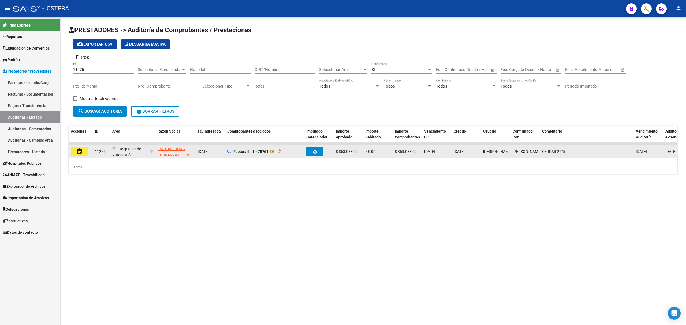
click at [82, 151] on mat-icon "assignment" at bounding box center [79, 151] width 6 height 6
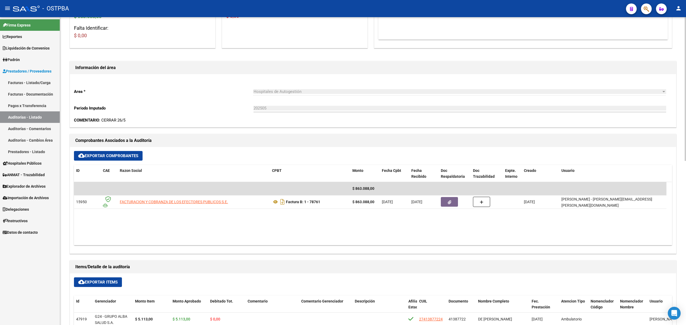
scroll to position [286, 0]
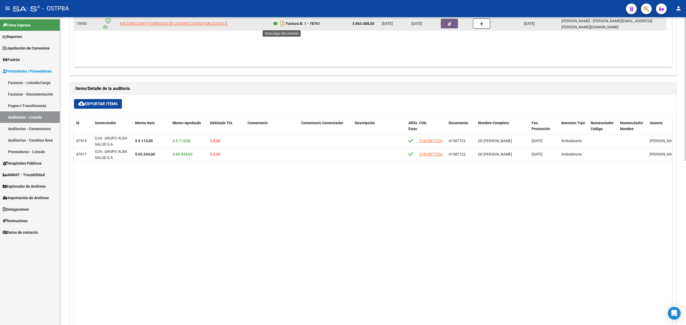
click at [279, 24] on icon "Descargar documento" at bounding box center [282, 23] width 7 height 9
